Goal: Check status: Check status

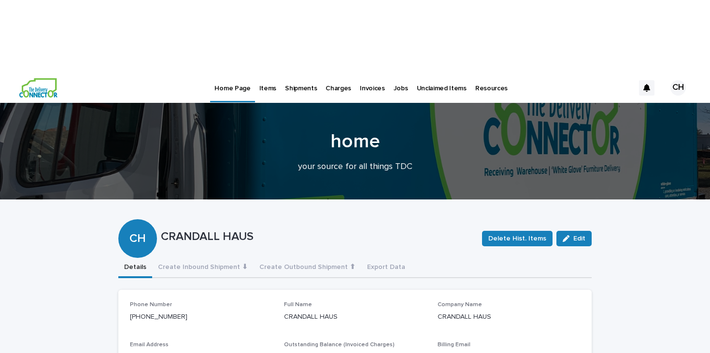
click at [393, 72] on p "Jobs" at bounding box center [400, 82] width 14 height 20
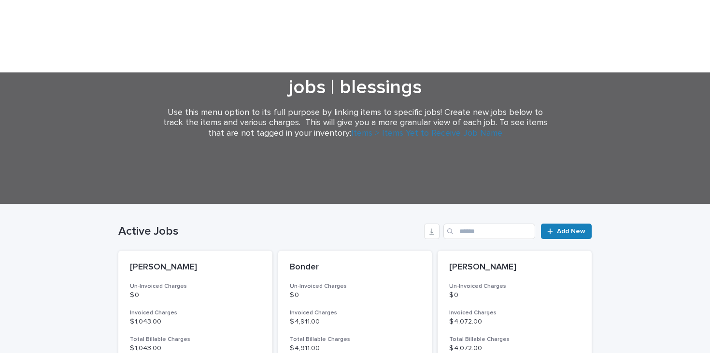
scroll to position [127, 0]
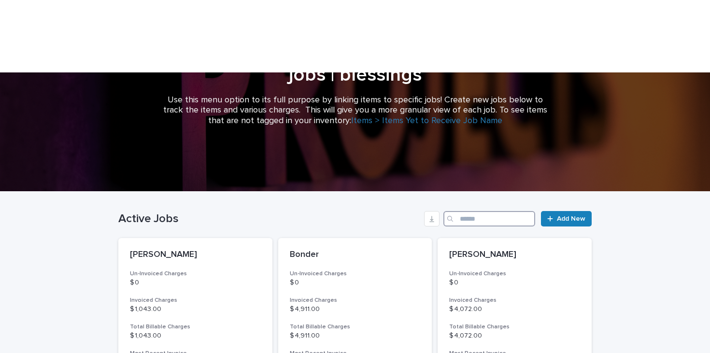
click at [493, 211] on input "Search" at bounding box center [489, 218] width 92 height 15
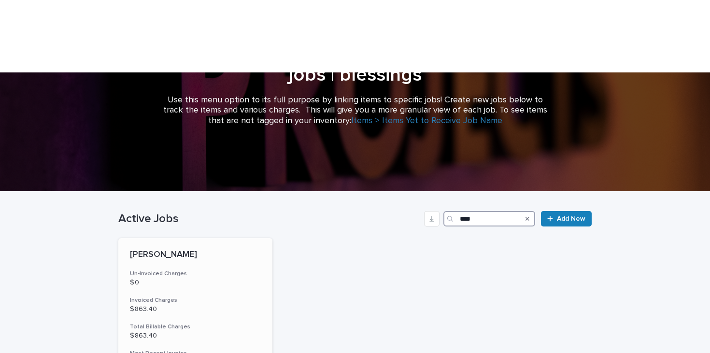
type input "****"
click at [210, 241] on div "[PERSON_NAME] Un-Invoiced Charges $ 0 Invoiced Charges $ 863.40 Total Billable …" at bounding box center [195, 321] width 154 height 167
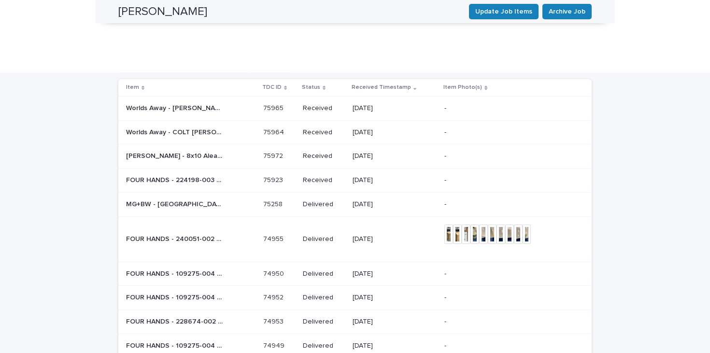
scroll to position [976, 0]
click at [192, 324] on div "30" at bounding box center [191, 330] width 35 height 12
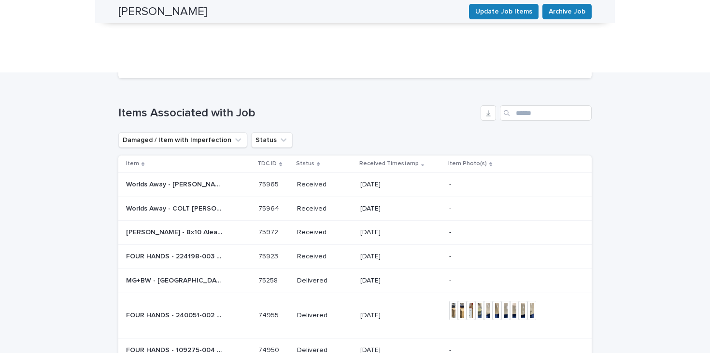
scroll to position [855, 0]
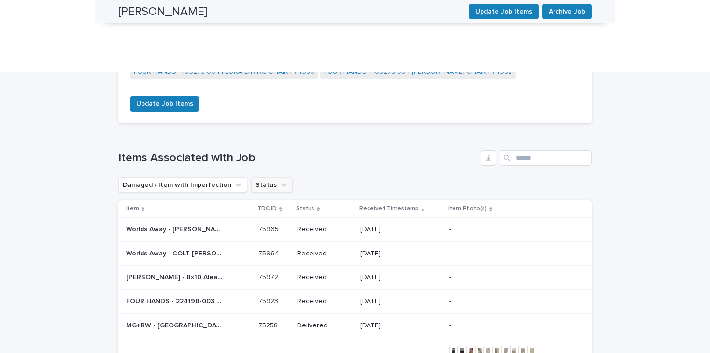
click at [267, 177] on button "Status" at bounding box center [272, 184] width 42 height 15
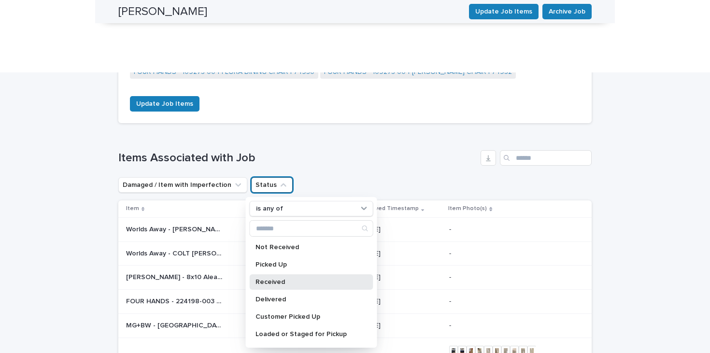
click at [275, 274] on div "Received" at bounding box center [312, 281] width 124 height 15
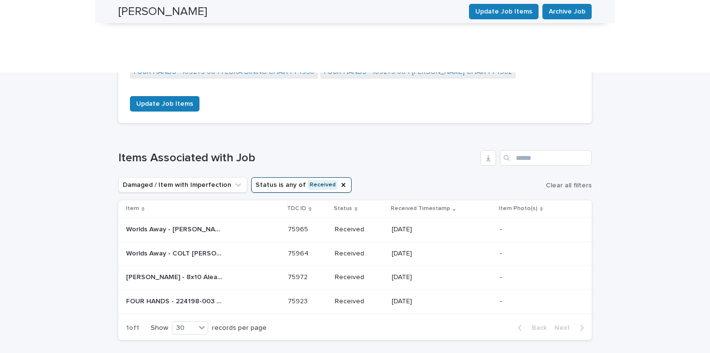
click at [261, 293] on div "FOUR HANDS - 224198-003 LUNAS EXECUTIVE DESK | 75923 FOUR HANDS - 224198-003 LU…" at bounding box center [203, 301] width 154 height 16
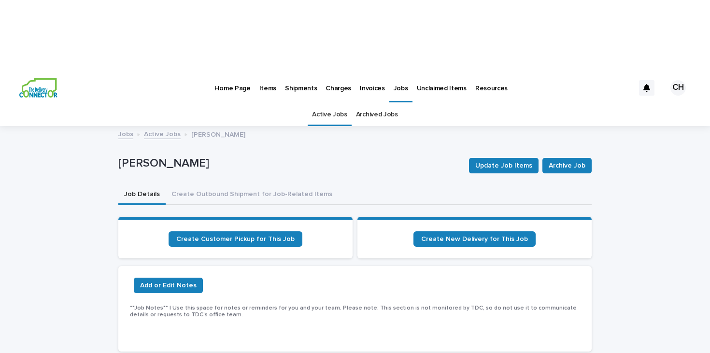
scroll to position [31, 0]
